Goal: Register for event/course

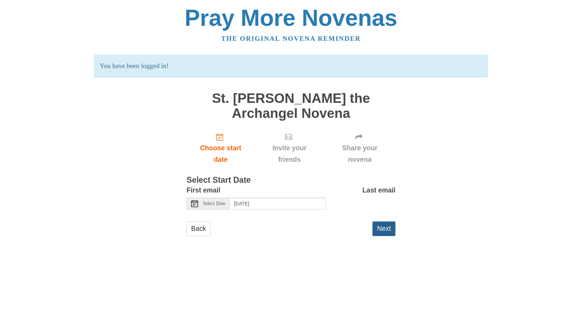
click at [386, 230] on button "Next" at bounding box center [384, 228] width 23 height 14
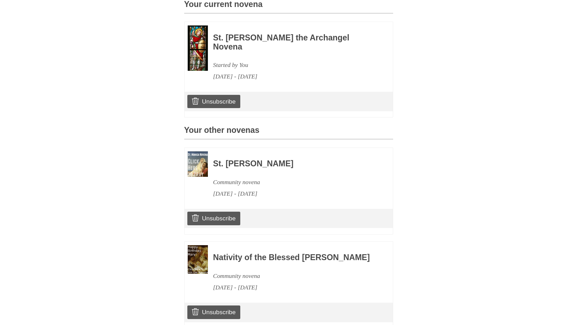
scroll to position [254, 0]
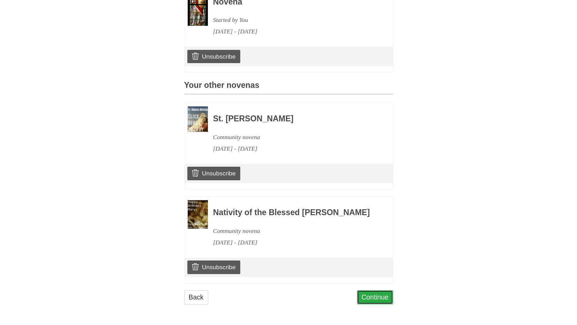
click at [372, 297] on link "Continue" at bounding box center [375, 297] width 36 height 14
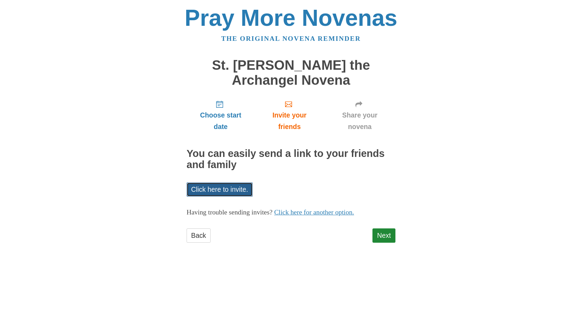
click at [245, 192] on link "Click here to invite." at bounding box center [220, 189] width 66 height 14
